Goal: Task Accomplishment & Management: Complete application form

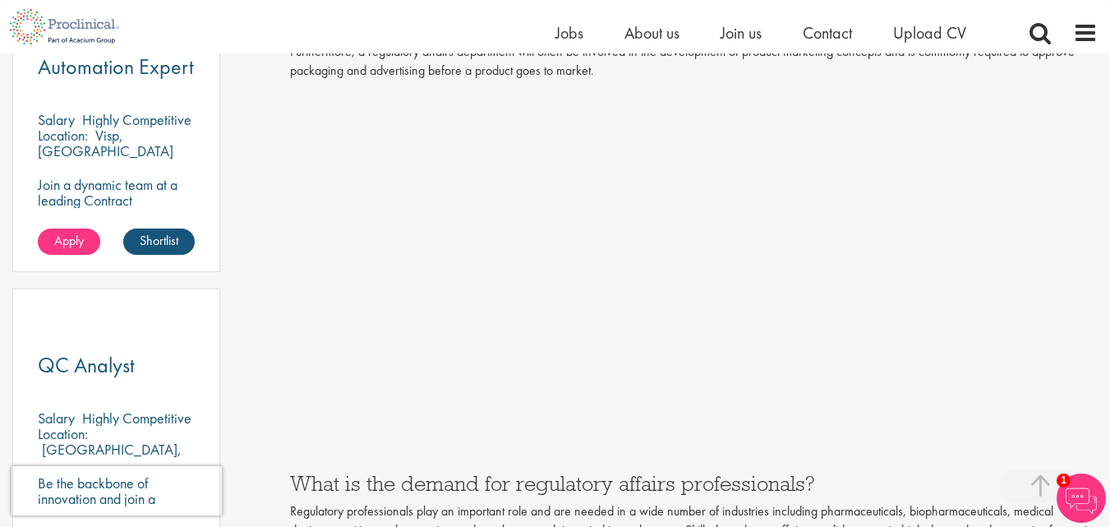
scroll to position [997, 0]
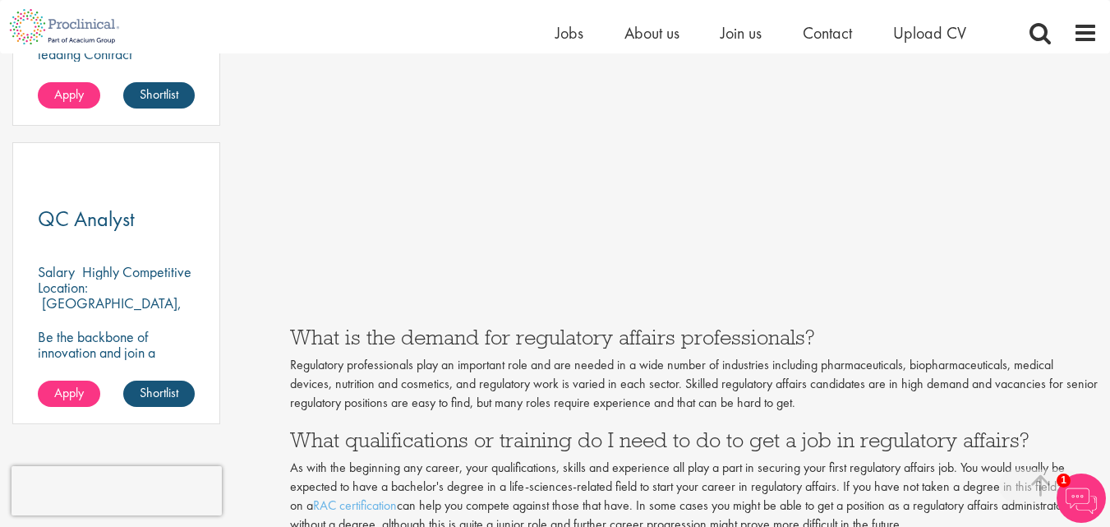
click at [660, 379] on p "Regulatory professionals play an important role and are needed in a wide number…" at bounding box center [694, 384] width 808 height 57
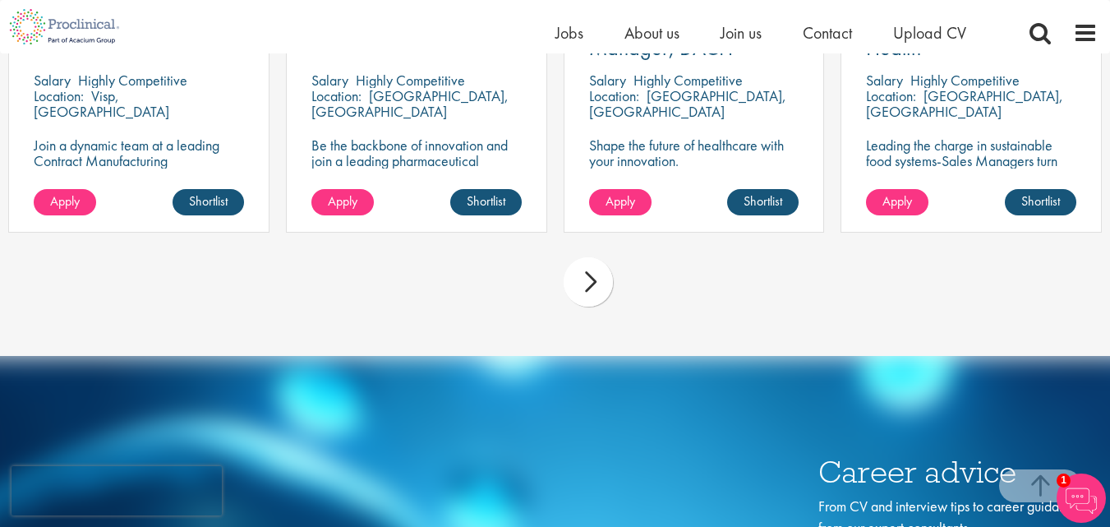
scroll to position [4750, 0]
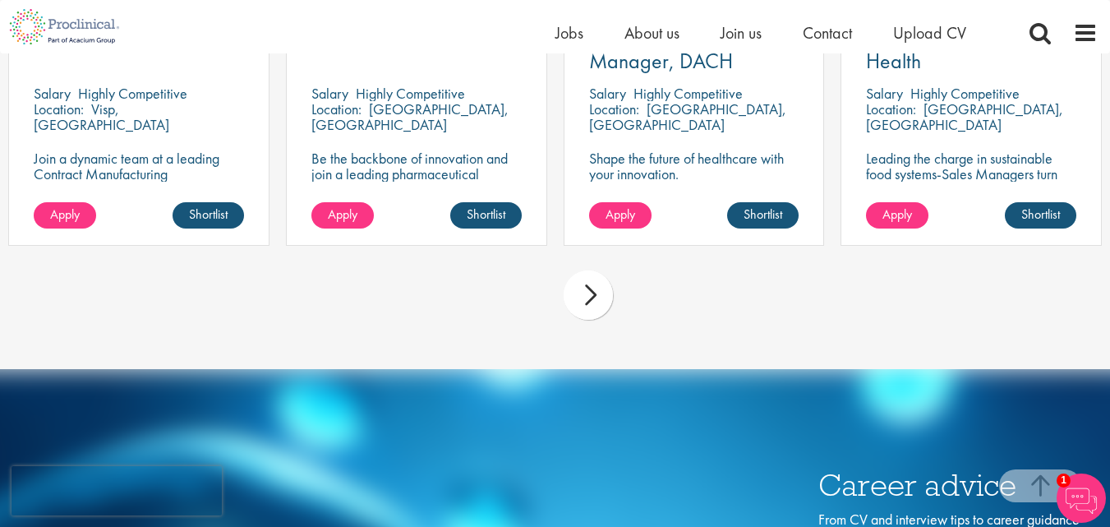
click at [582, 313] on div "next" at bounding box center [588, 294] width 49 height 49
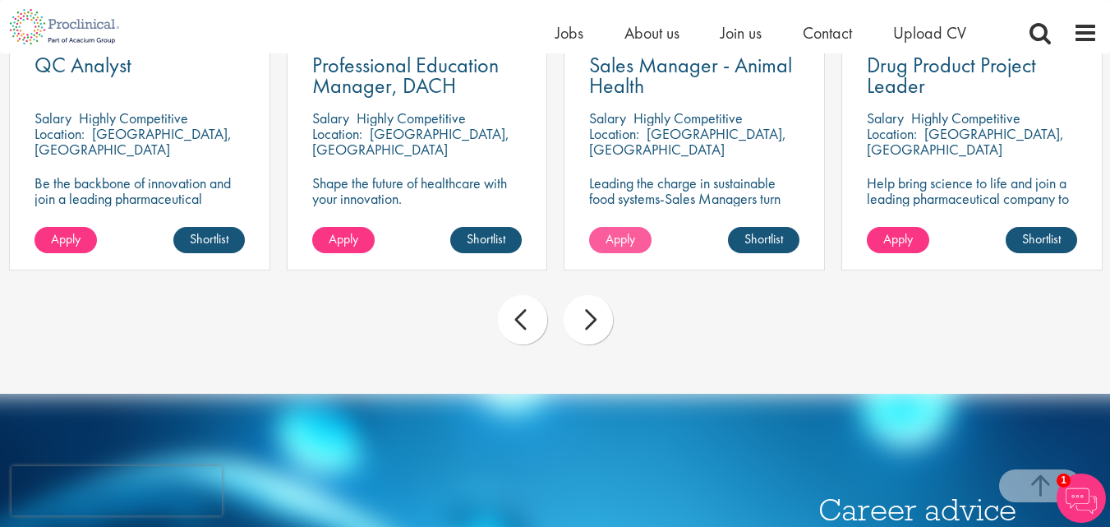
scroll to position [4722, 0]
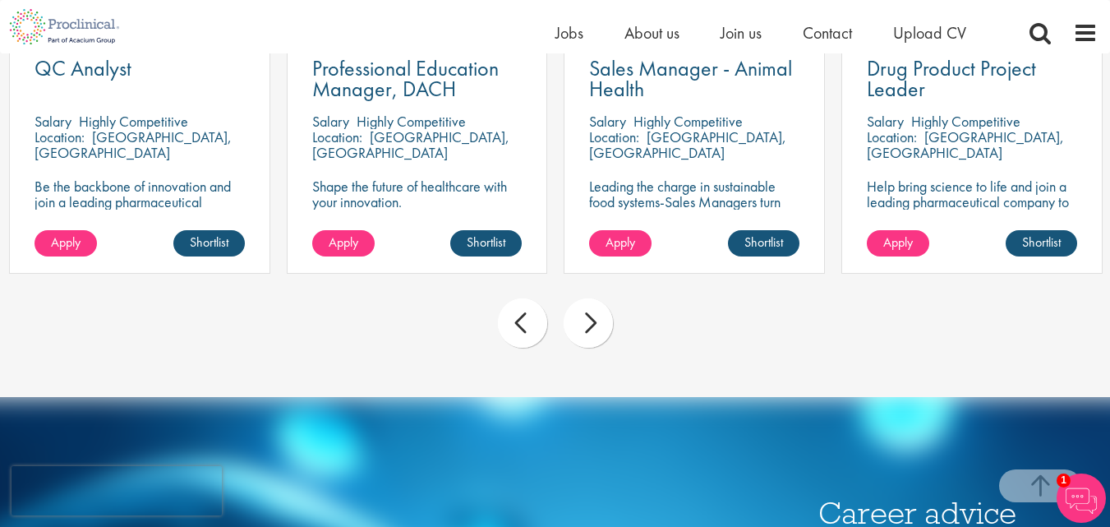
click at [597, 343] on div "next" at bounding box center [588, 322] width 49 height 49
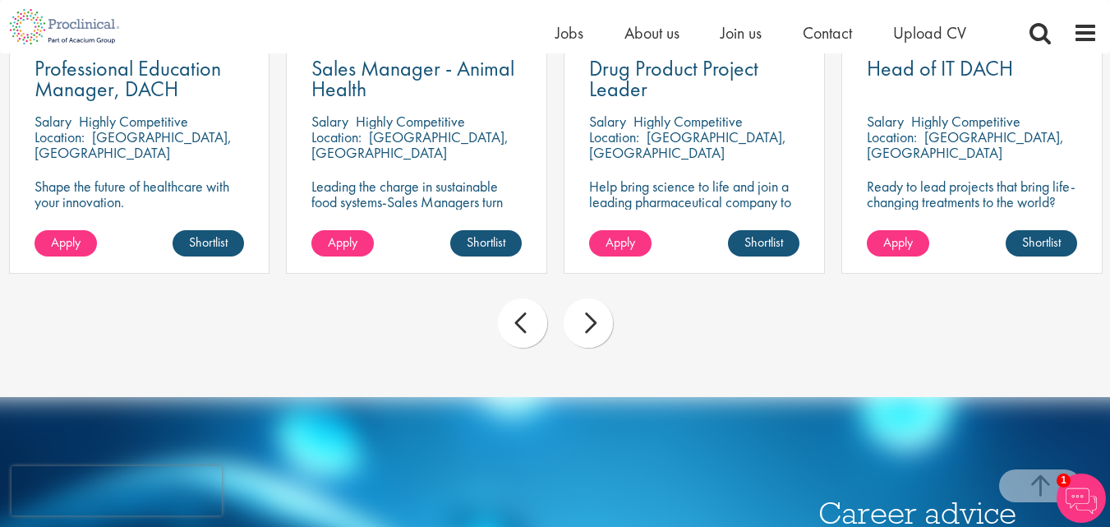
click at [597, 343] on div "next" at bounding box center [588, 322] width 49 height 49
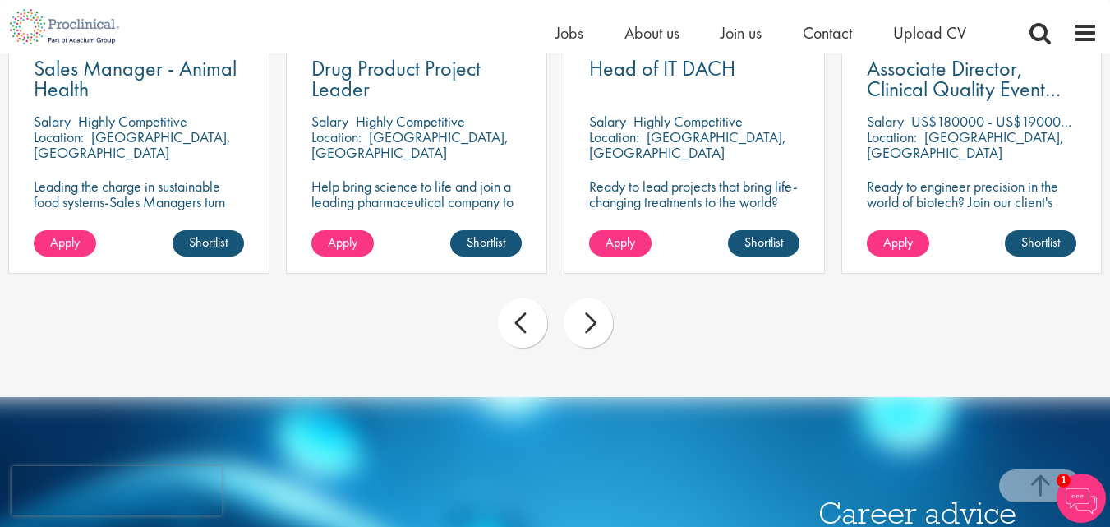
click at [597, 343] on div "next" at bounding box center [588, 322] width 49 height 49
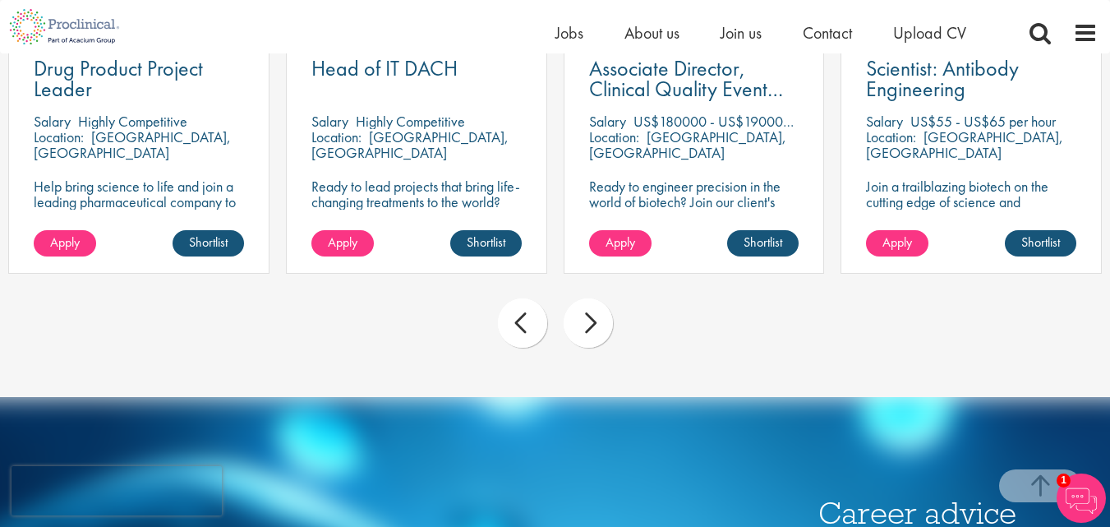
click at [597, 343] on div "next" at bounding box center [588, 322] width 49 height 49
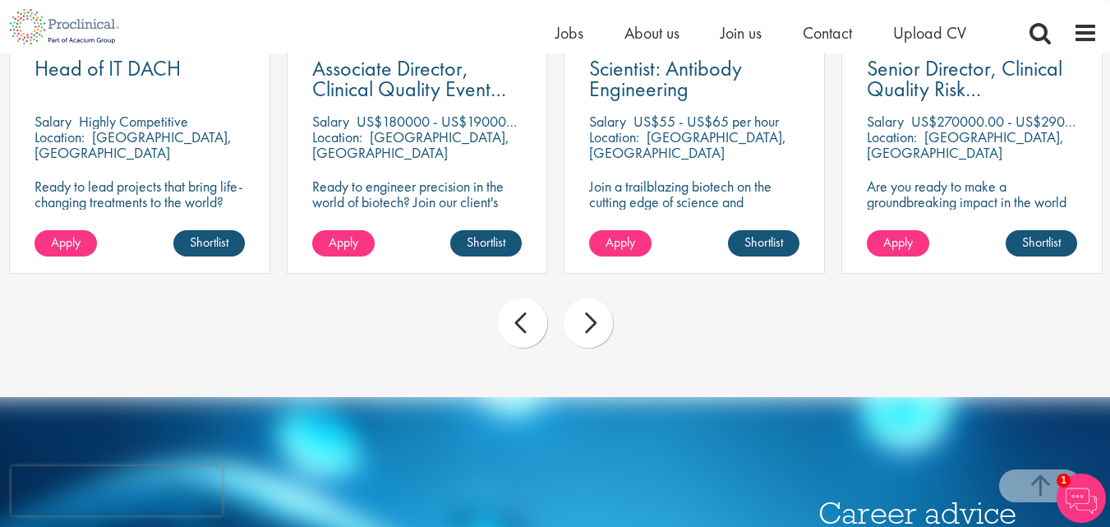
click at [597, 343] on div "next" at bounding box center [588, 322] width 49 height 49
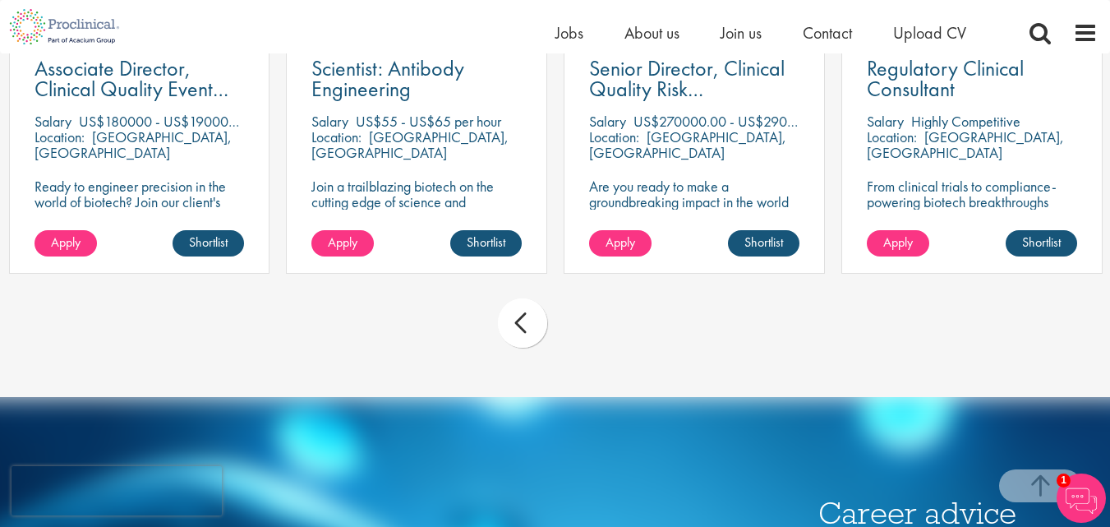
click at [597, 343] on div "prev next" at bounding box center [555, 325] width 1110 height 71
click at [910, 251] on span "Apply" at bounding box center [898, 241] width 30 height 17
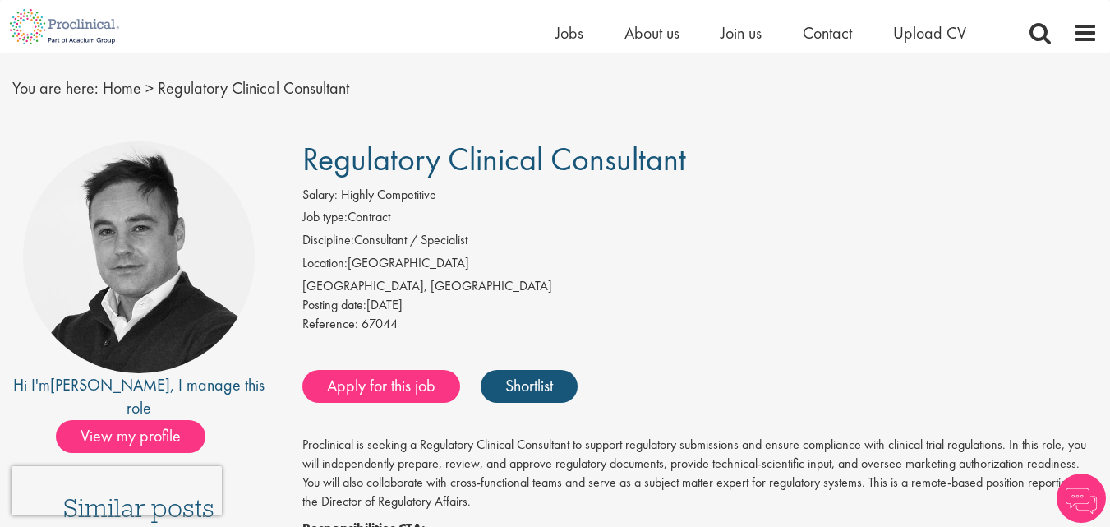
scroll to position [50, 0]
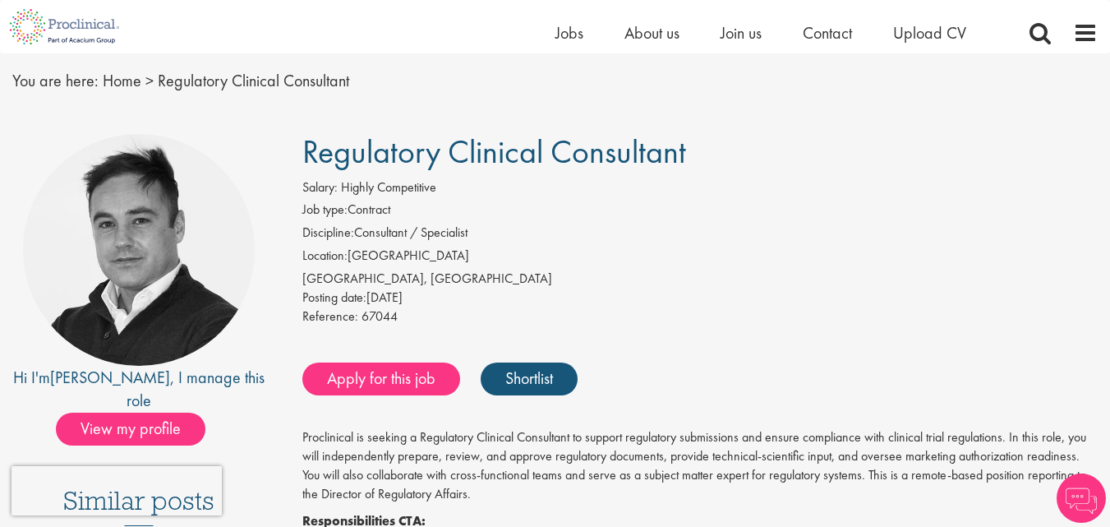
click at [735, 394] on div "Apply for this job Shortlist" at bounding box center [698, 378] width 800 height 49
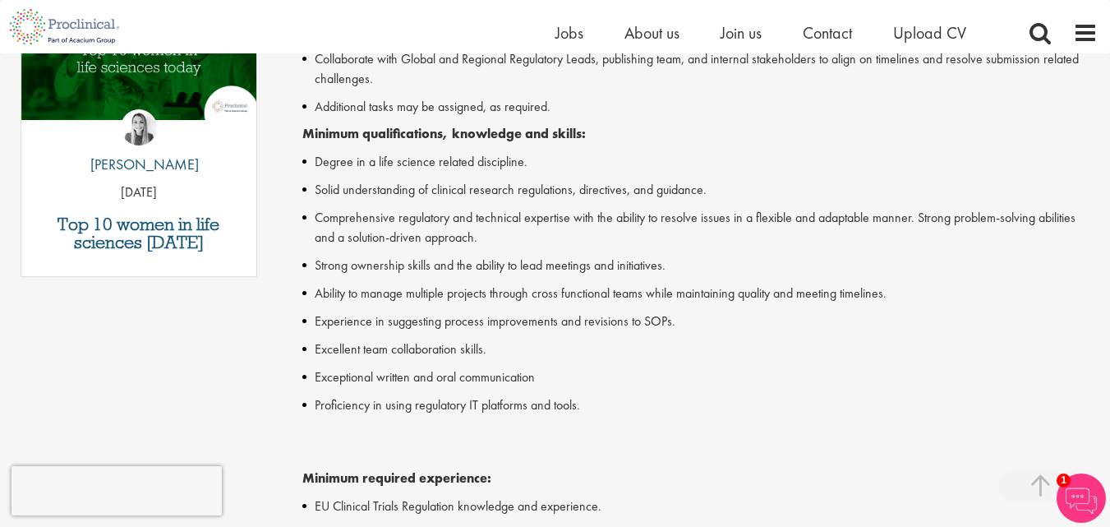
scroll to position [924, 0]
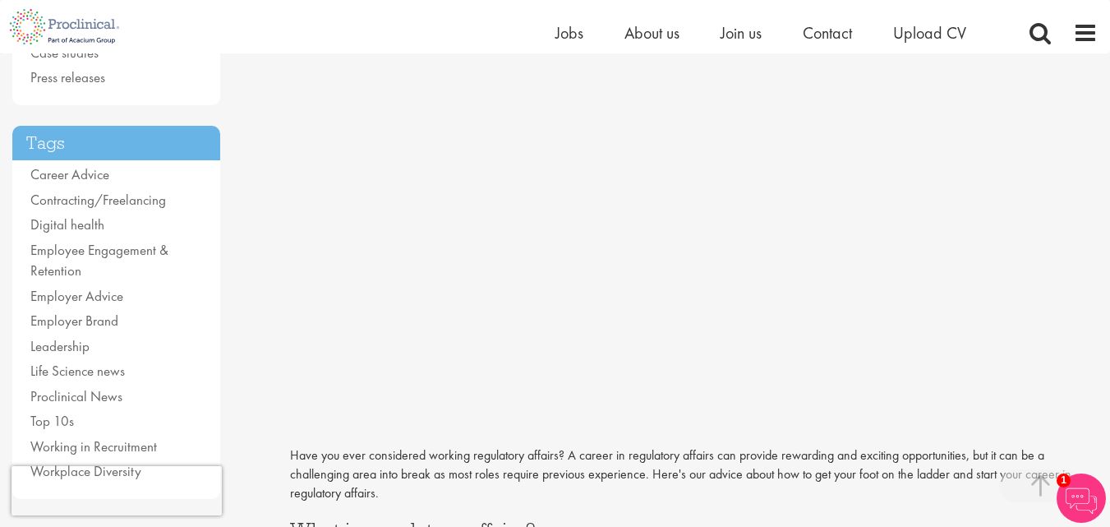
scroll to position [309, 0]
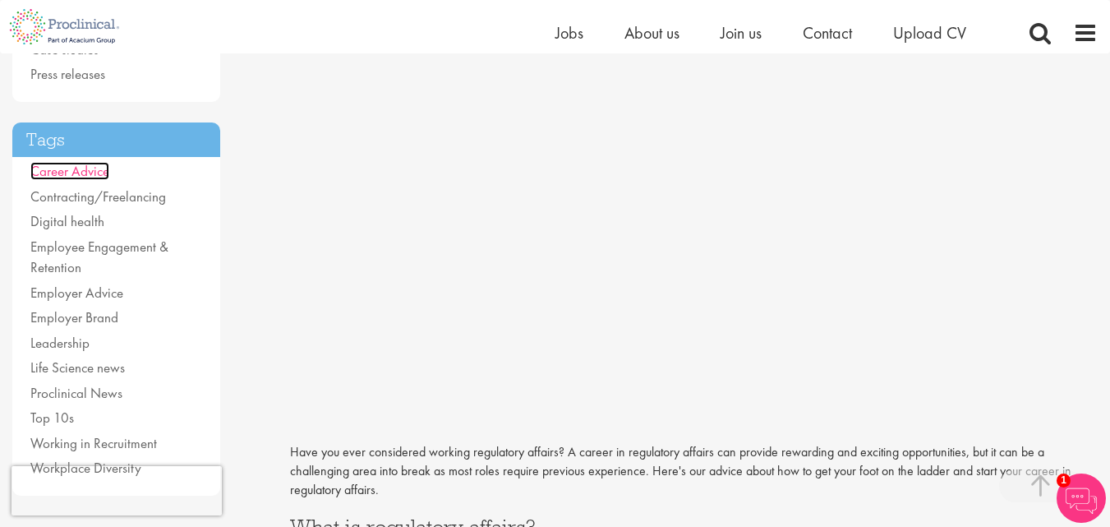
click at [71, 174] on link "Career Advice" at bounding box center [69, 171] width 79 height 18
